Goal: Transaction & Acquisition: Purchase product/service

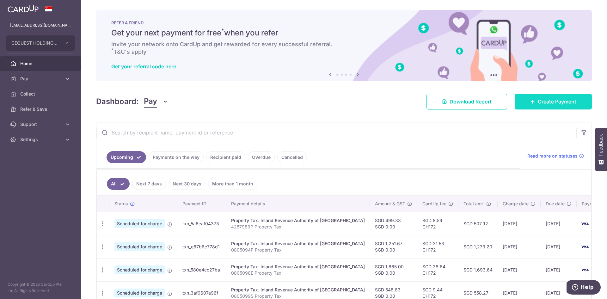
click at [549, 103] on span "Create Payment" at bounding box center [556, 102] width 39 height 8
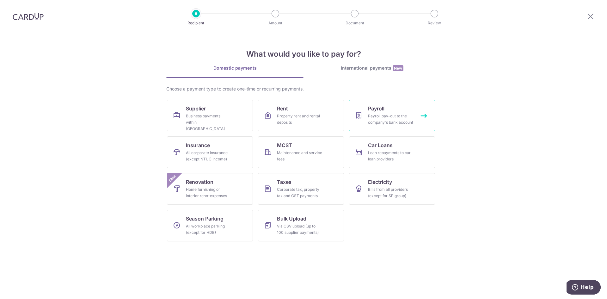
click at [389, 113] on div "Payroll pay-out to the company's bank account" at bounding box center [390, 119] width 45 height 13
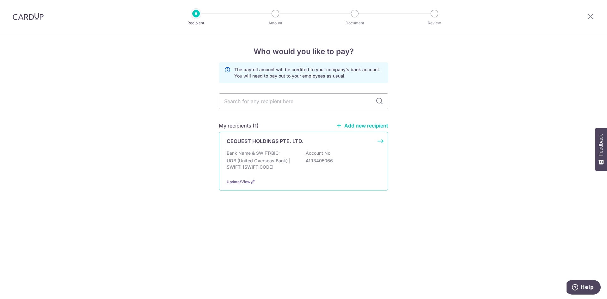
click at [287, 164] on p "UOB (United Overseas Bank) | SWIFT: UOVBSGSGXXX" at bounding box center [262, 163] width 71 height 13
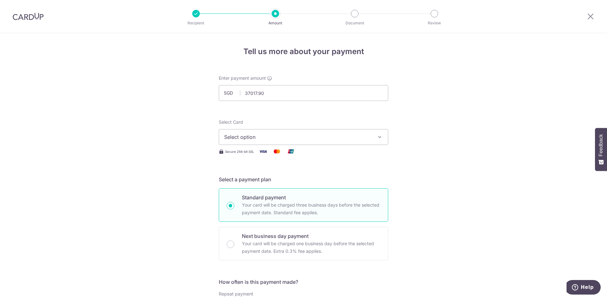
type input "37,017.90"
click at [333, 119] on div "Select Card Select option Add credit card Your Cards **** 5316 **** 7030" at bounding box center [303, 132] width 169 height 26
click at [291, 141] on button "Select option" at bounding box center [303, 137] width 169 height 16
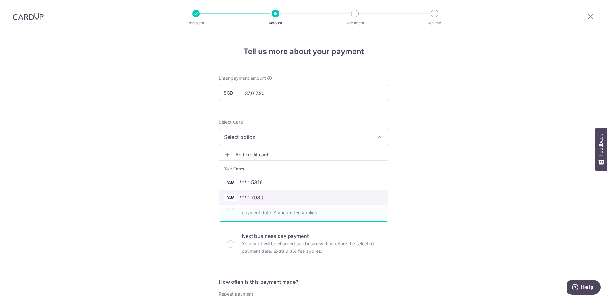
click at [257, 195] on span "**** 7030" at bounding box center [251, 197] width 24 height 8
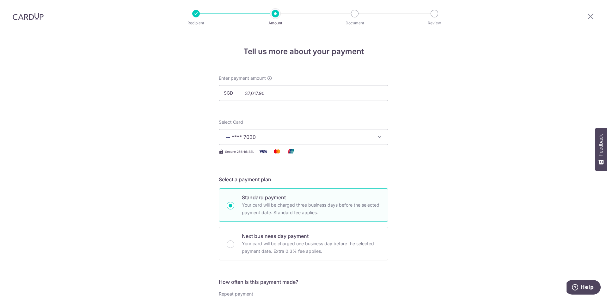
scroll to position [274, 0]
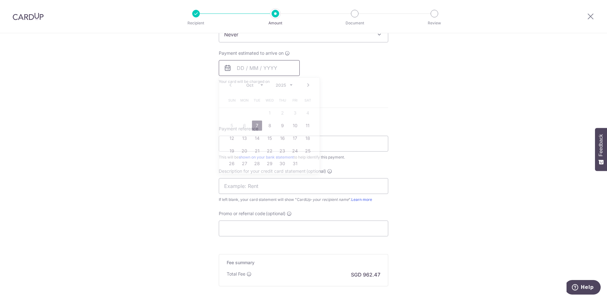
click at [254, 71] on input "text" at bounding box center [259, 68] width 81 height 16
click at [253, 127] on link "7" at bounding box center [257, 125] width 10 height 10
type input "[DATE]"
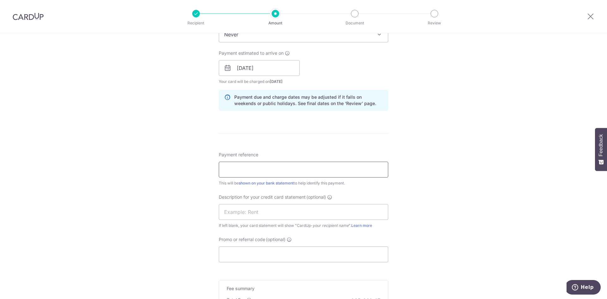
click at [224, 168] on input "Payment reference" at bounding box center [303, 169] width 169 height 16
type input "c"
type input "CQ payroll Sep 2025"
click at [278, 205] on input "text" at bounding box center [303, 212] width 169 height 16
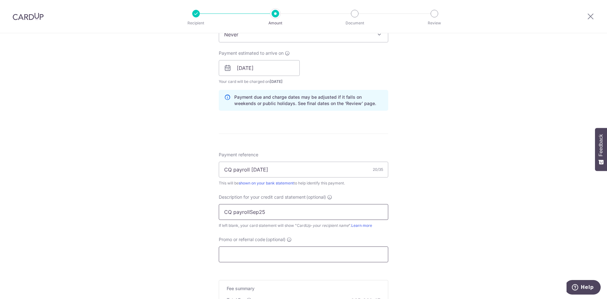
type input "CQ payrollSep25"
click at [275, 255] on input "Promo or referral code (optional)" at bounding box center [303, 254] width 169 height 16
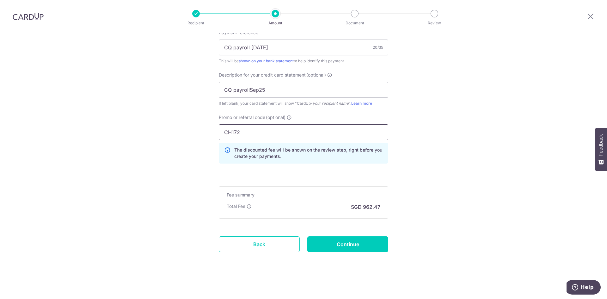
scroll to position [397, 0]
type input "CH172"
click at [357, 243] on input "Continue" at bounding box center [347, 243] width 81 height 16
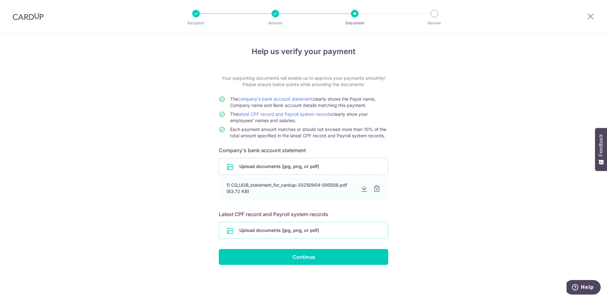
click at [270, 229] on input "file" at bounding box center [303, 230] width 169 height 16
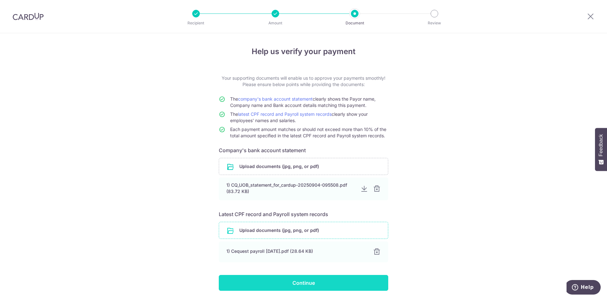
click at [283, 282] on input "Continue" at bounding box center [303, 283] width 169 height 16
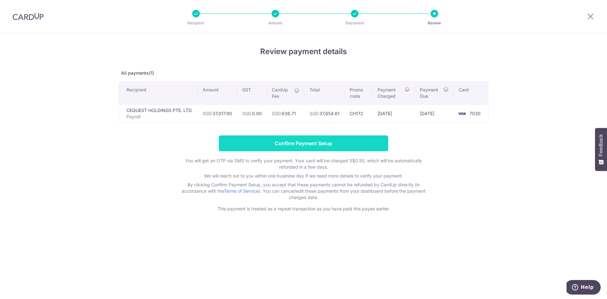
click at [289, 142] on input "Confirm Payment Setup" at bounding box center [303, 143] width 169 height 16
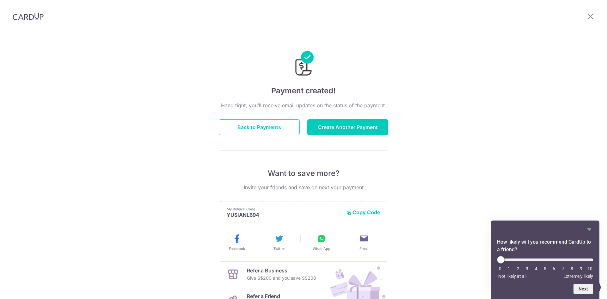
click at [580, 15] on div at bounding box center [590, 16] width 33 height 33
click at [591, 17] on icon at bounding box center [590, 16] width 8 height 8
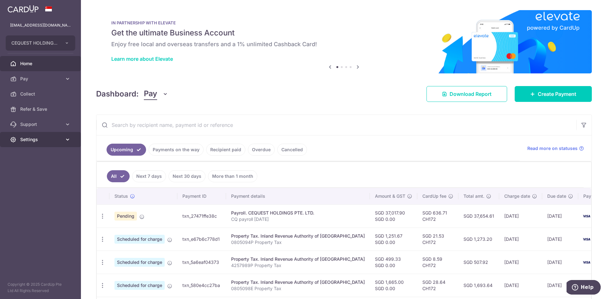
click at [34, 138] on span "Settings" at bounding box center [41, 139] width 42 height 6
click at [29, 166] on link "Logout" at bounding box center [40, 169] width 81 height 15
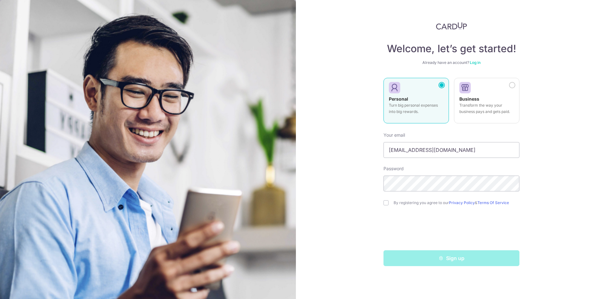
click at [477, 63] on link "Log in" at bounding box center [475, 62] width 11 height 5
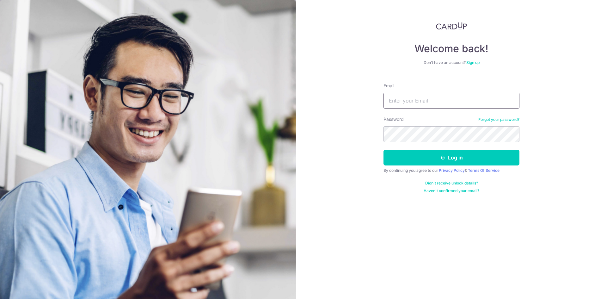
type input "[EMAIL_ADDRESS][DOMAIN_NAME]"
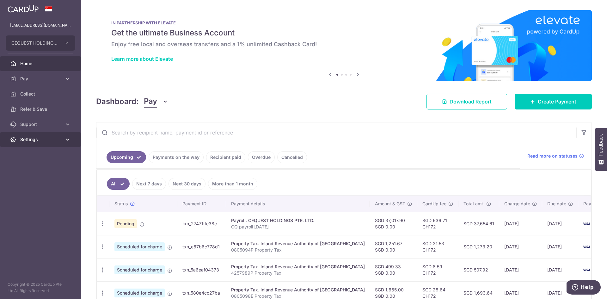
click at [25, 139] on span "Settings" at bounding box center [41, 139] width 42 height 6
click at [27, 169] on span "Logout" at bounding box center [41, 170] width 42 height 6
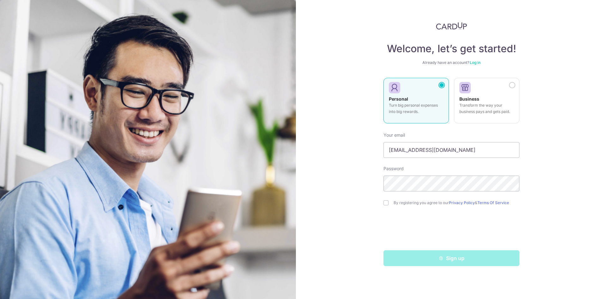
click at [474, 63] on link "Log in" at bounding box center [475, 62] width 11 height 5
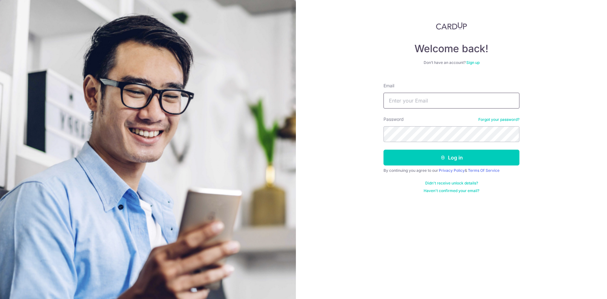
type input "[EMAIL_ADDRESS][DOMAIN_NAME]"
